Goal: Entertainment & Leisure: Consume media (video, audio)

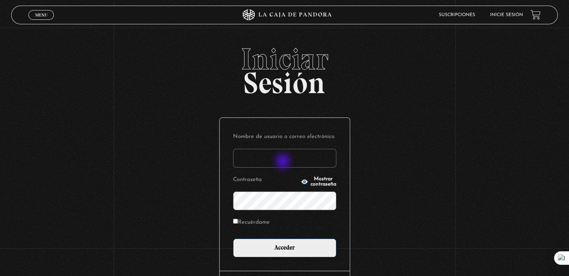
click at [283, 162] on input "Nombre de usuario o correo electrónico" at bounding box center [284, 158] width 103 height 19
type input "frmoreno1990@gmail.com"
click at [233, 239] on input "Acceder" at bounding box center [284, 248] width 103 height 19
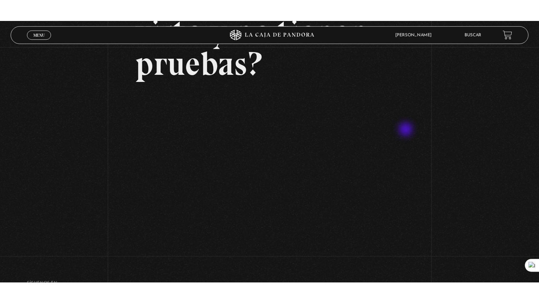
scroll to position [112, 0]
